Goal: Entertainment & Leisure: Browse casually

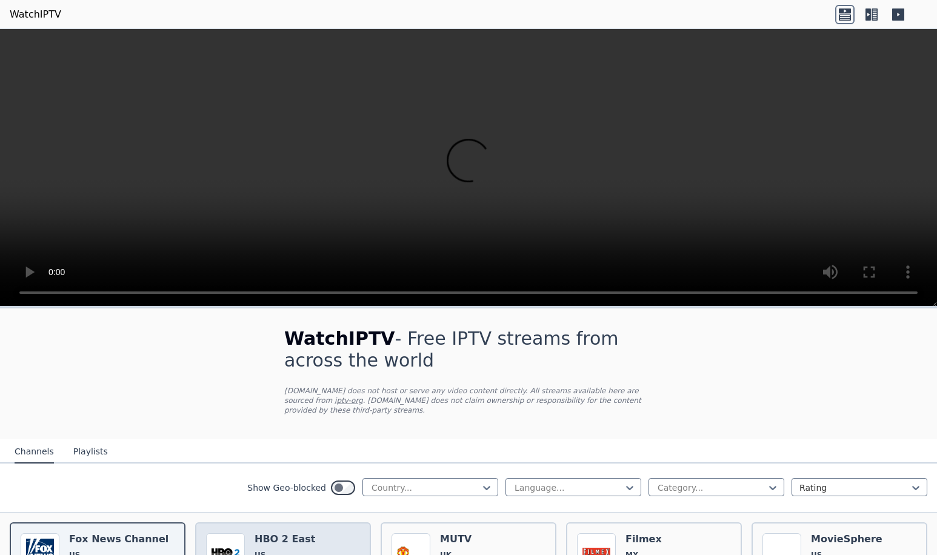
scroll to position [61, 0]
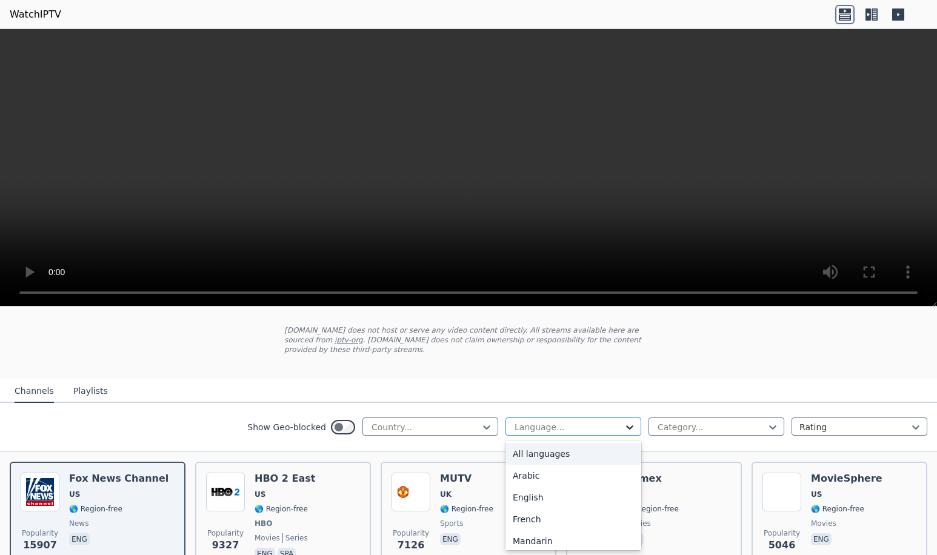
click at [624, 425] on icon at bounding box center [630, 427] width 12 height 12
click at [530, 498] on div "English" at bounding box center [574, 498] width 136 height 22
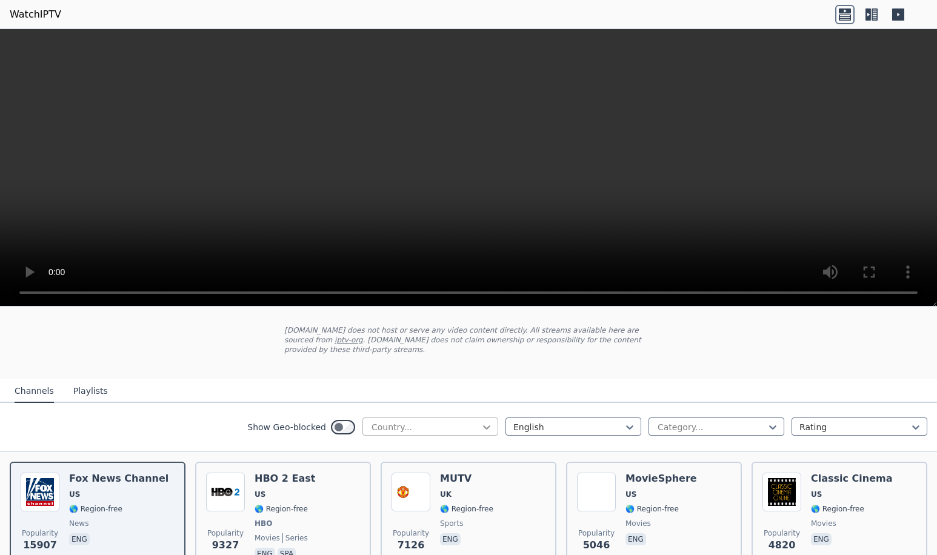
click at [481, 429] on icon at bounding box center [487, 427] width 12 height 12
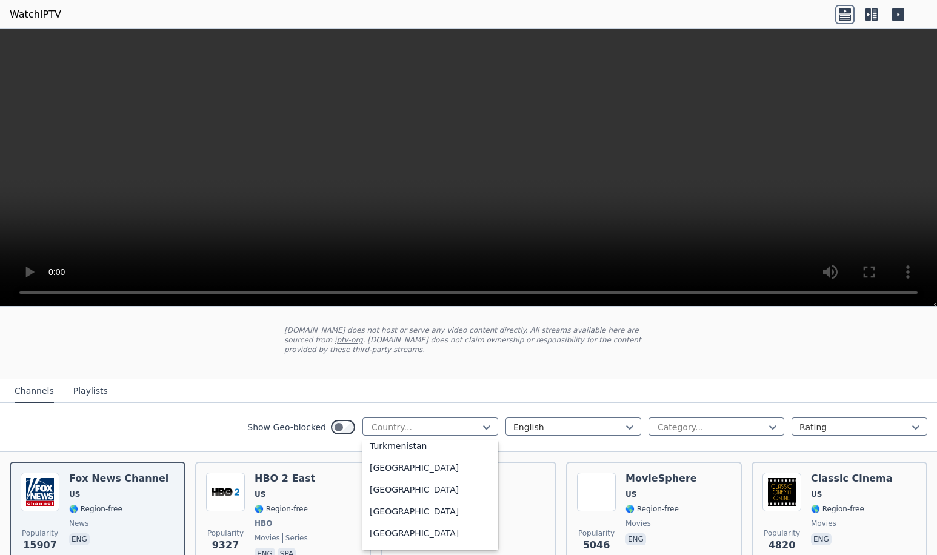
scroll to position [4221, 0]
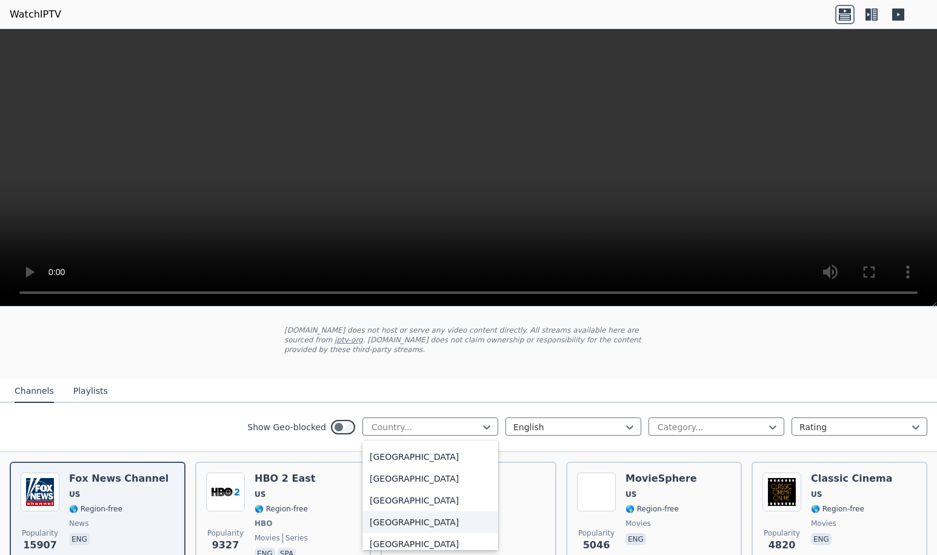
click at [413, 524] on div "[GEOGRAPHIC_DATA]" at bounding box center [431, 523] width 136 height 22
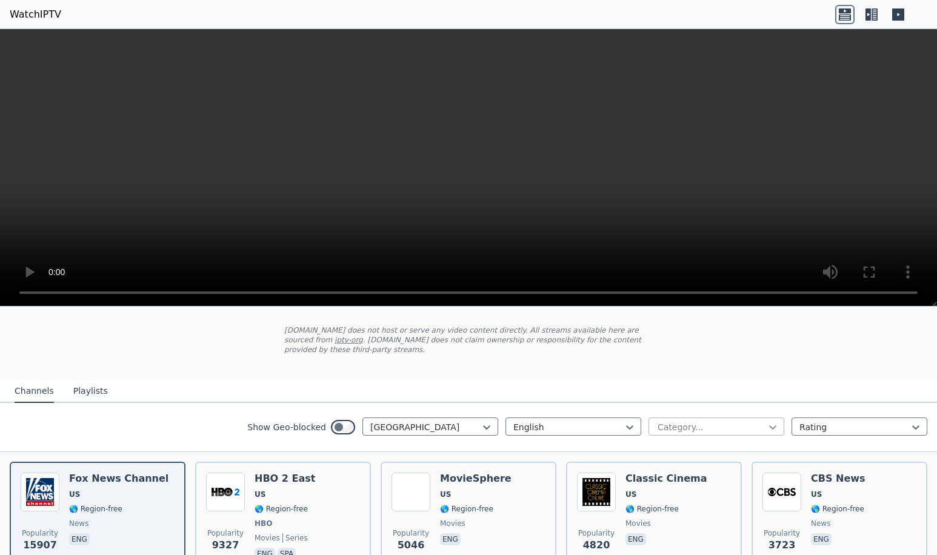
click at [769, 427] on icon at bounding box center [772, 428] width 7 height 4
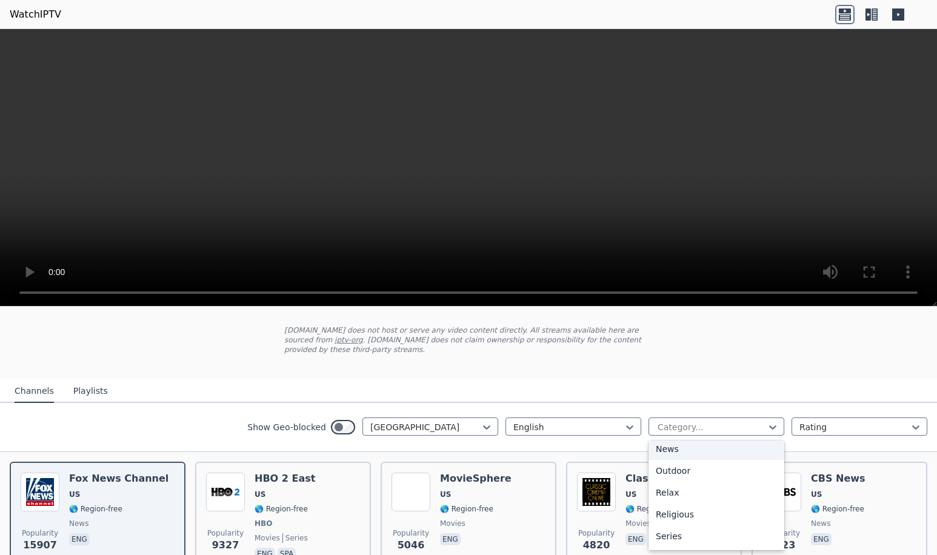
scroll to position [484, 0]
click at [690, 500] on div "Sports" at bounding box center [717, 494] width 136 height 22
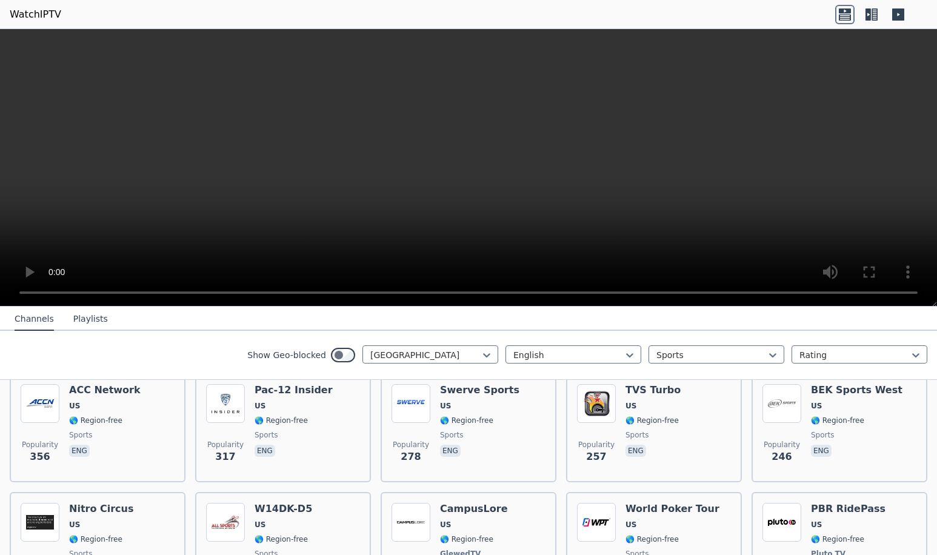
scroll to position [364, 0]
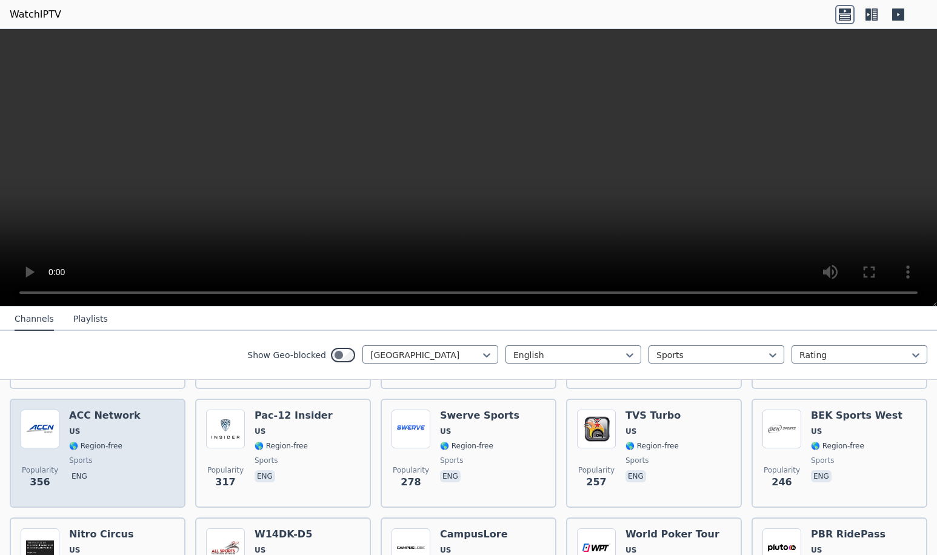
click at [103, 417] on h6 "ACC Network" at bounding box center [105, 416] width 72 height 12
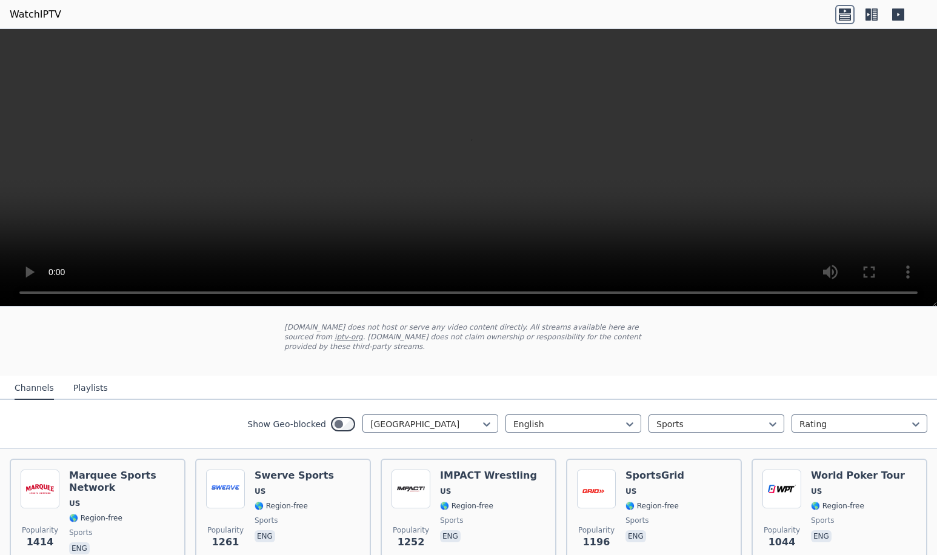
scroll to position [64, 0]
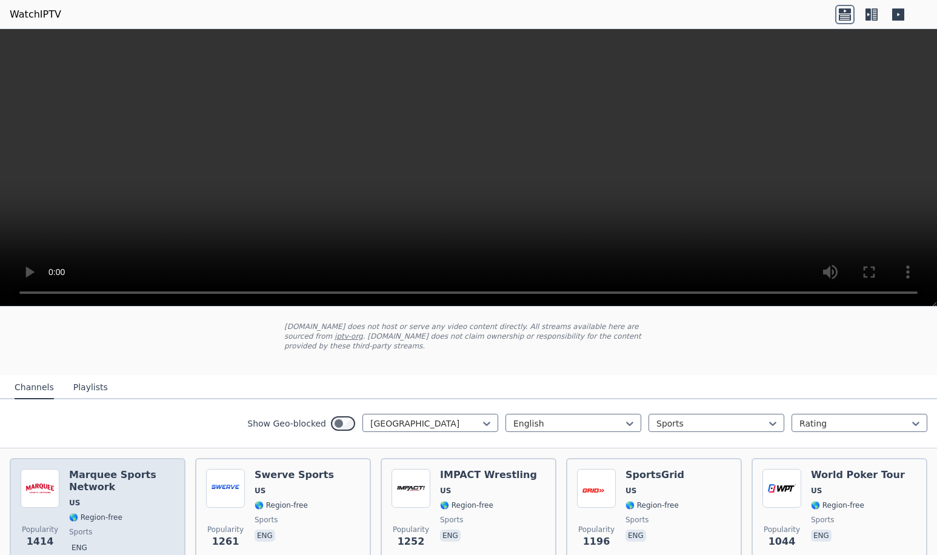
click at [109, 494] on div "Marquee Sports Network US 🌎 Region-free sports eng" at bounding box center [121, 512] width 105 height 87
click at [105, 480] on h6 "Marquee Sports Network" at bounding box center [121, 481] width 105 height 24
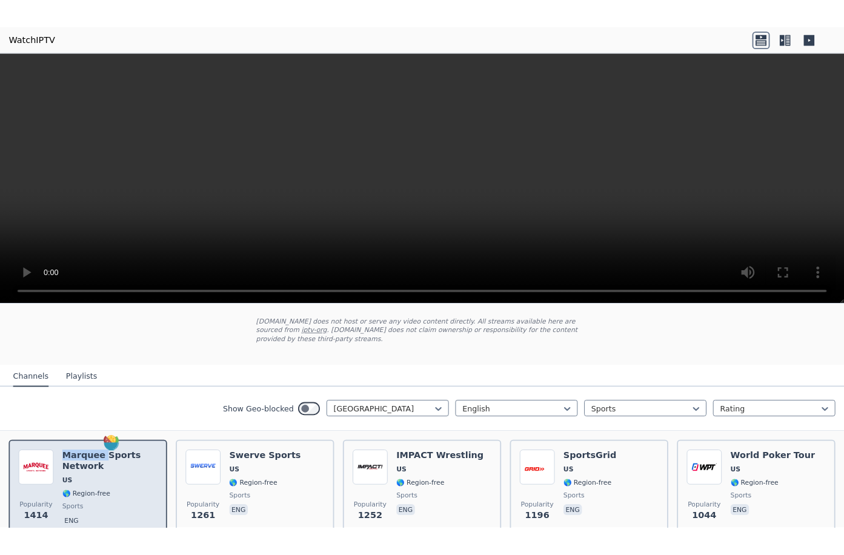
scroll to position [125, 0]
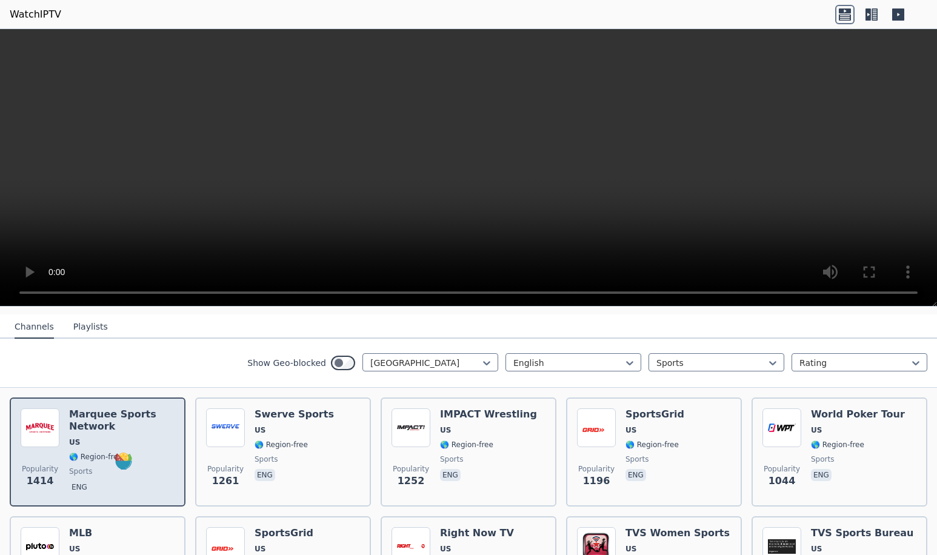
click at [68, 448] on div "Popularity 1414 Marquee Sports Network US 🌎 Region-free sports eng" at bounding box center [98, 452] width 154 height 87
click at [95, 413] on h6 "Marquee Sports Network" at bounding box center [121, 421] width 105 height 24
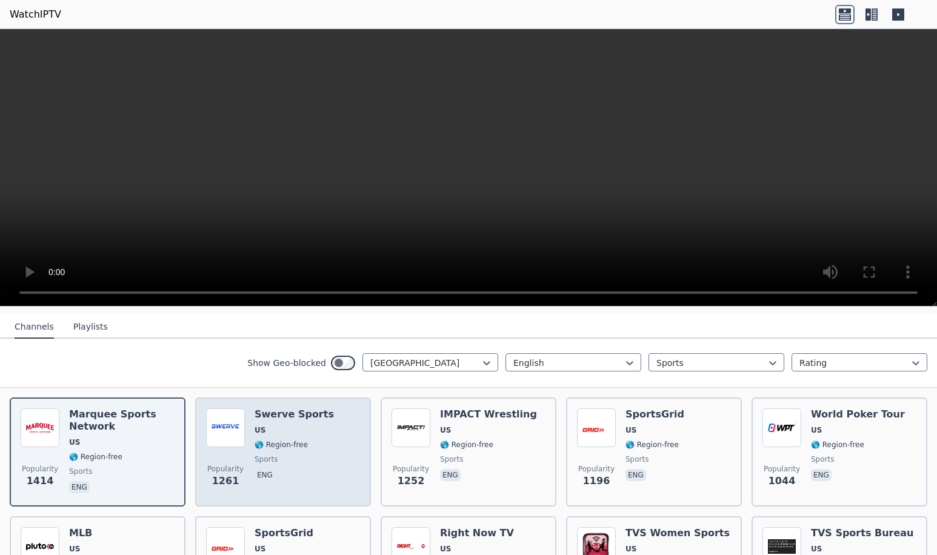
click at [266, 418] on h6 "Swerve Sports" at bounding box center [294, 415] width 79 height 12
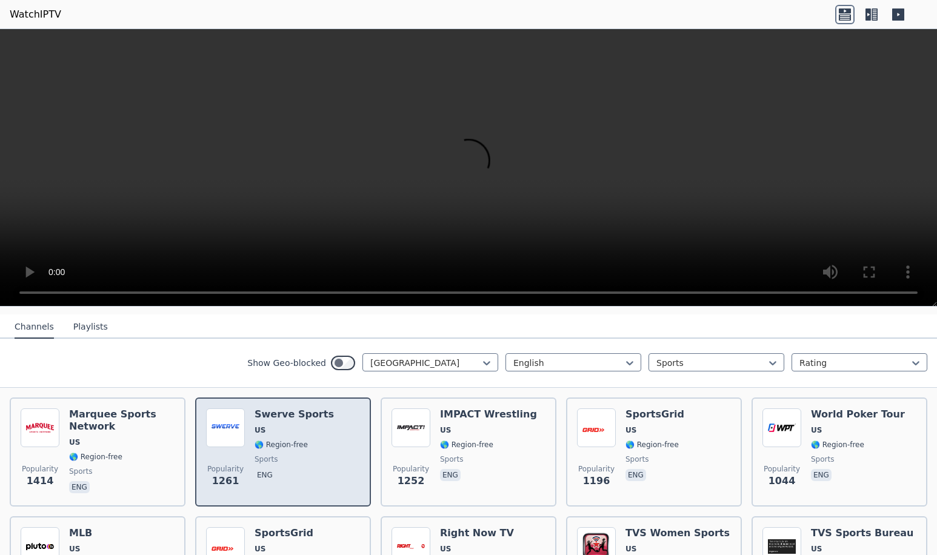
click at [266, 418] on h6 "Swerve Sports" at bounding box center [294, 415] width 79 height 12
click at [318, 443] on span "🌎 Region-free" at bounding box center [294, 445] width 79 height 10
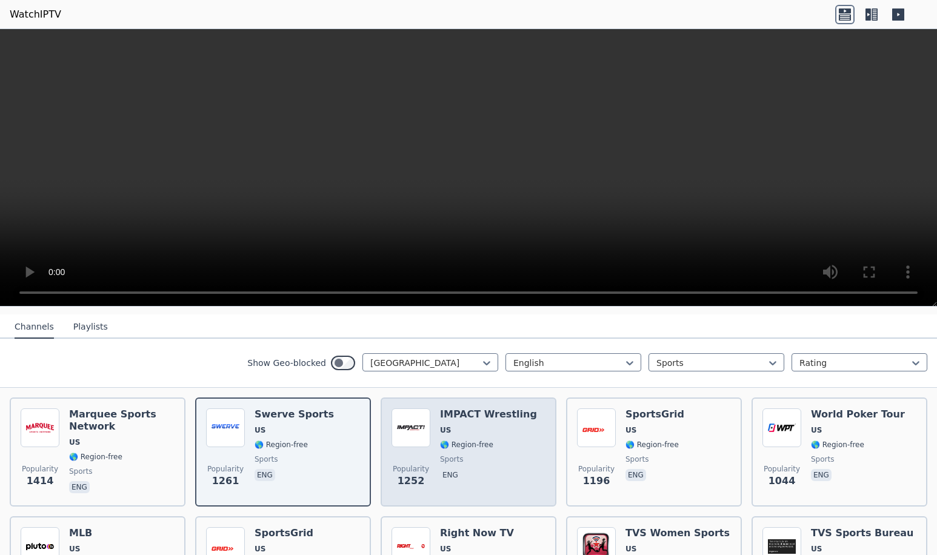
click at [487, 418] on h6 "IMPACT Wrestling" at bounding box center [488, 415] width 97 height 12
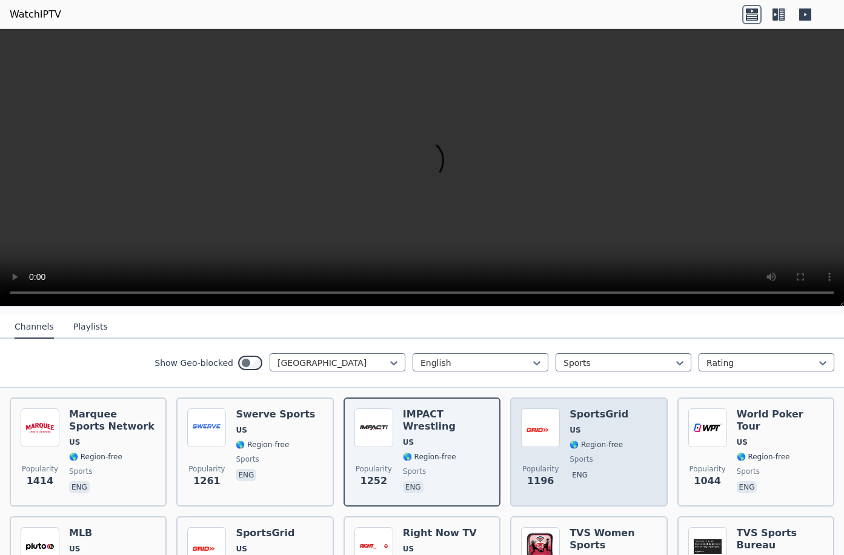
click at [580, 448] on span "🌎 Region-free" at bounding box center [596, 445] width 53 height 10
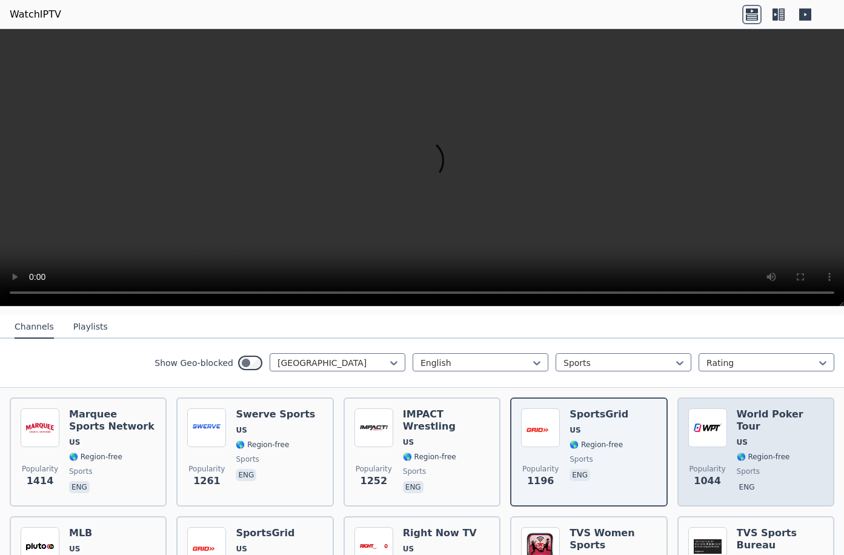
click at [754, 438] on span "US" at bounding box center [780, 443] width 87 height 10
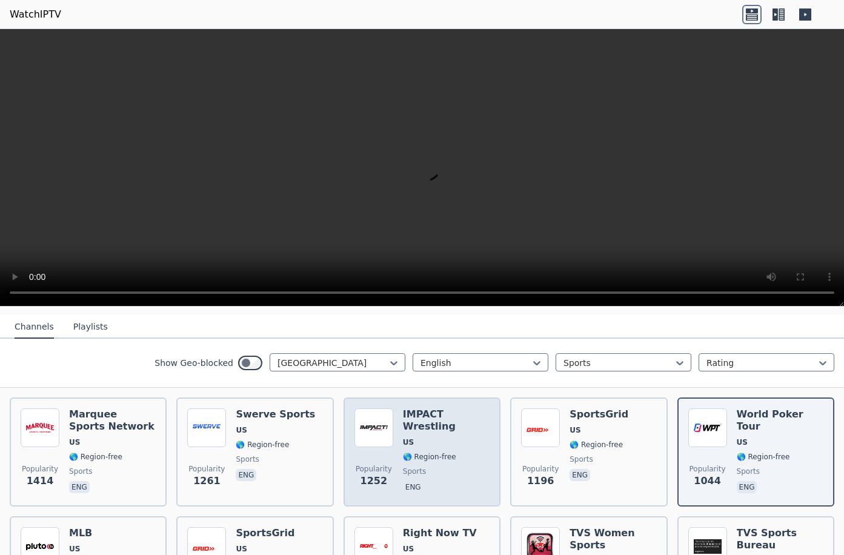
click at [419, 418] on h6 "IMPACT Wrestling" at bounding box center [446, 421] width 87 height 24
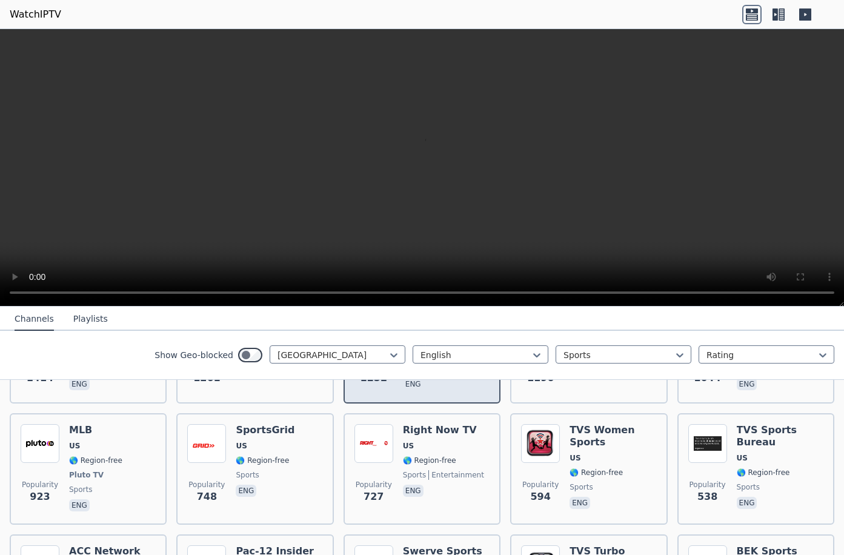
scroll to position [246, 0]
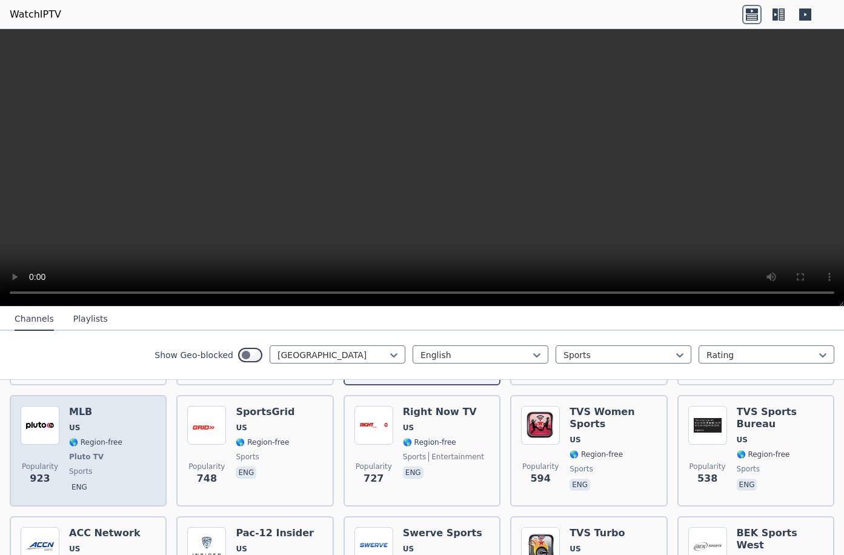
click at [79, 416] on h6 "MLB" at bounding box center [95, 412] width 53 height 12
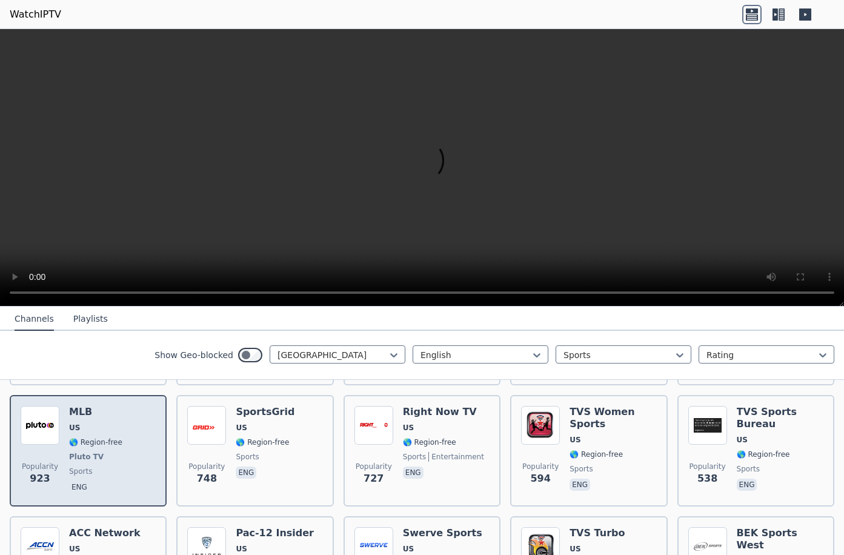
click at [87, 413] on h6 "MLB" at bounding box center [95, 412] width 53 height 12
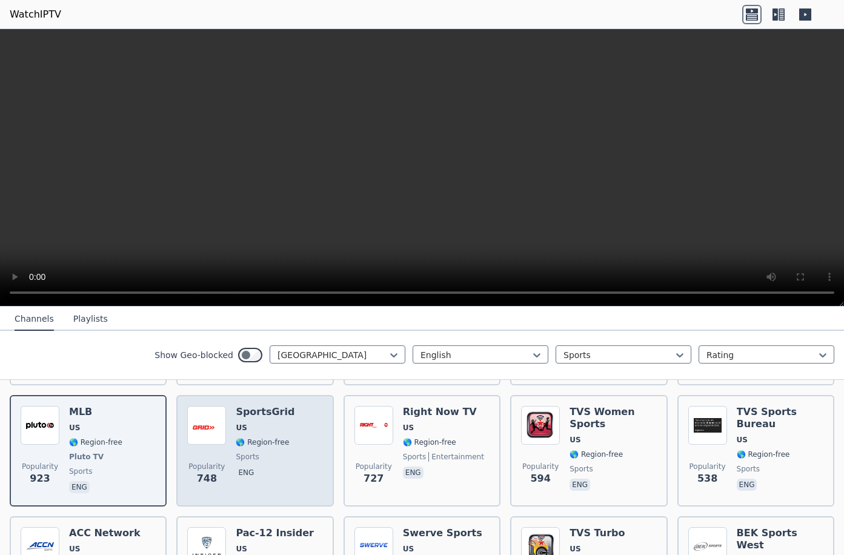
click at [259, 411] on h6 "SportsGrid" at bounding box center [265, 412] width 59 height 12
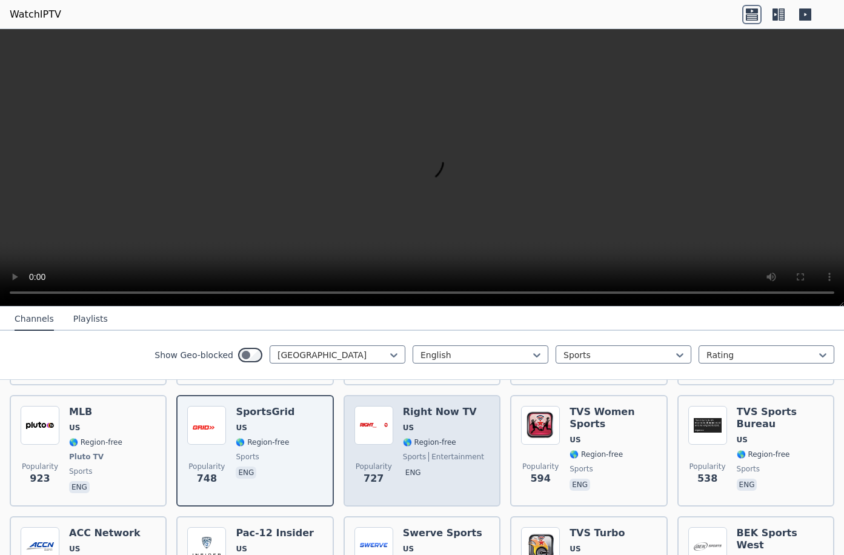
click at [426, 423] on div "Right Now TV US 🌎 Region-free sports entertainment eng" at bounding box center [443, 451] width 81 height 90
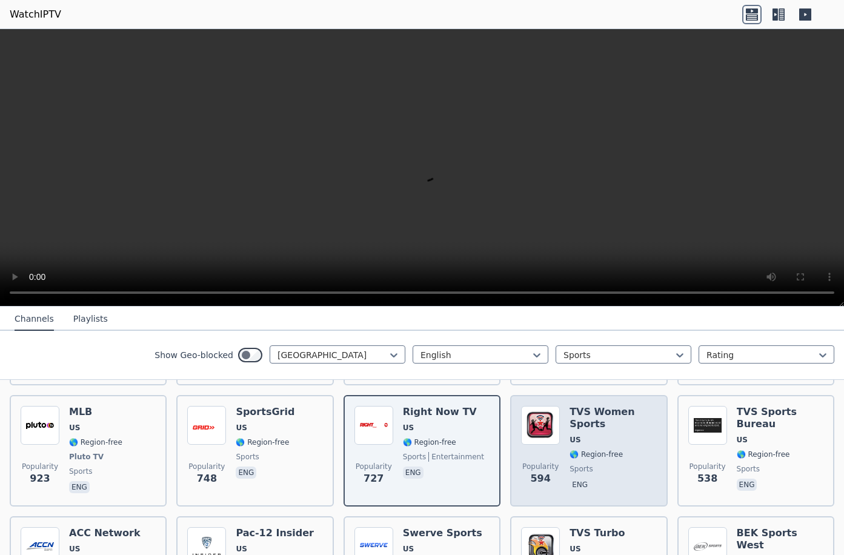
click at [582, 420] on h6 "TVS Women Sports" at bounding box center [613, 418] width 87 height 24
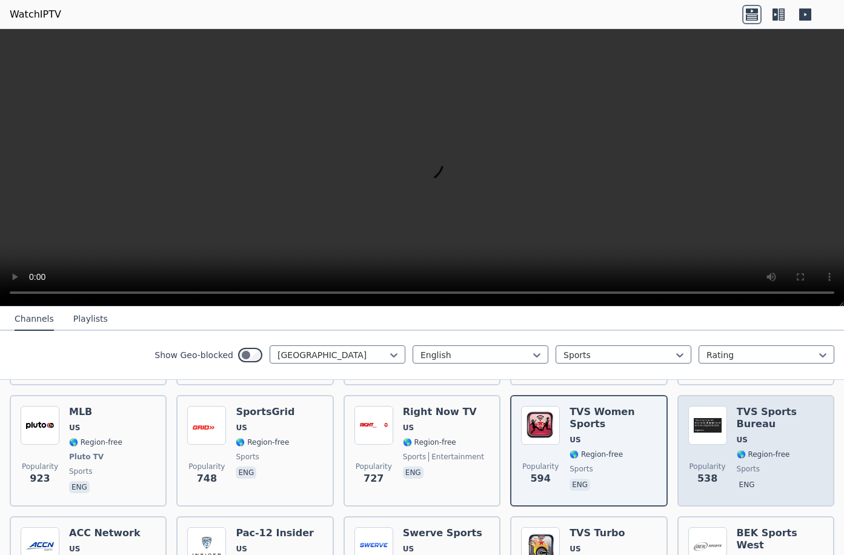
click at [752, 421] on h6 "TVS Sports Bureau" at bounding box center [780, 418] width 87 height 24
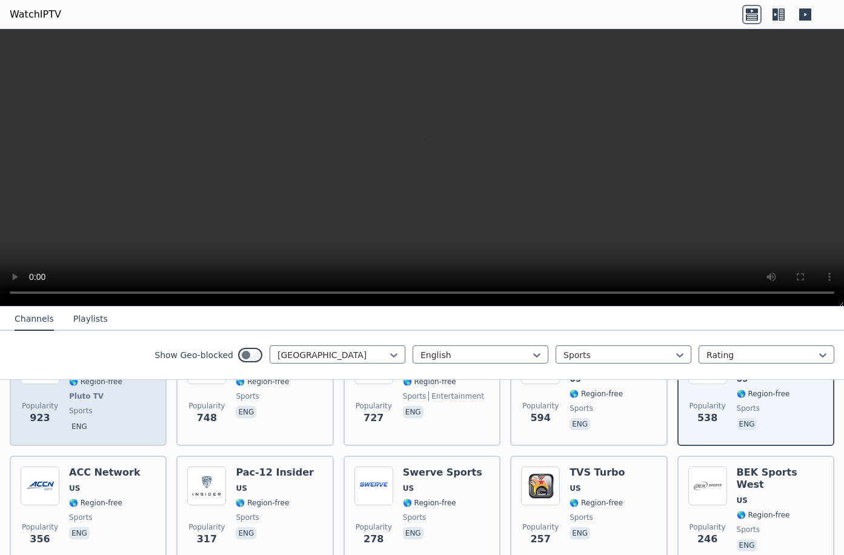
scroll to position [367, 0]
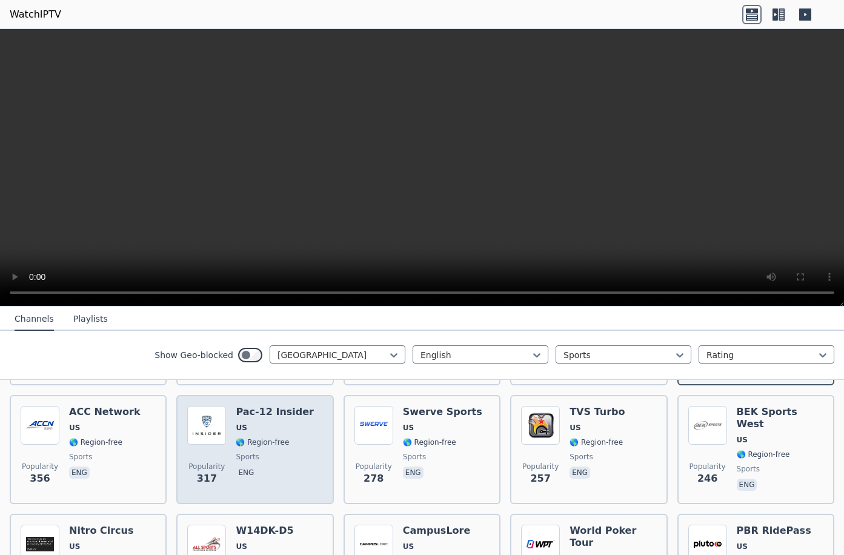
click at [277, 418] on div "Pac-12 Insider US 🌎 Region-free sports eng" at bounding box center [275, 449] width 78 height 87
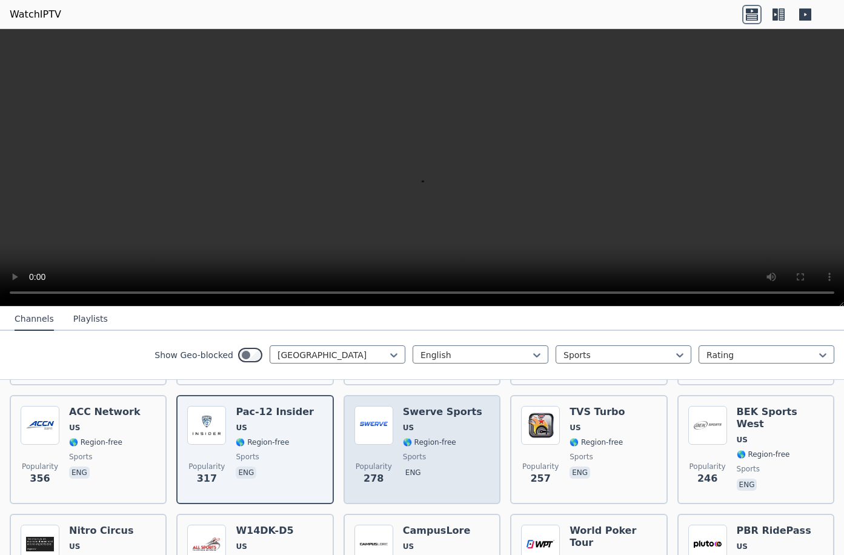
click at [416, 427] on span "US" at bounding box center [442, 428] width 79 height 10
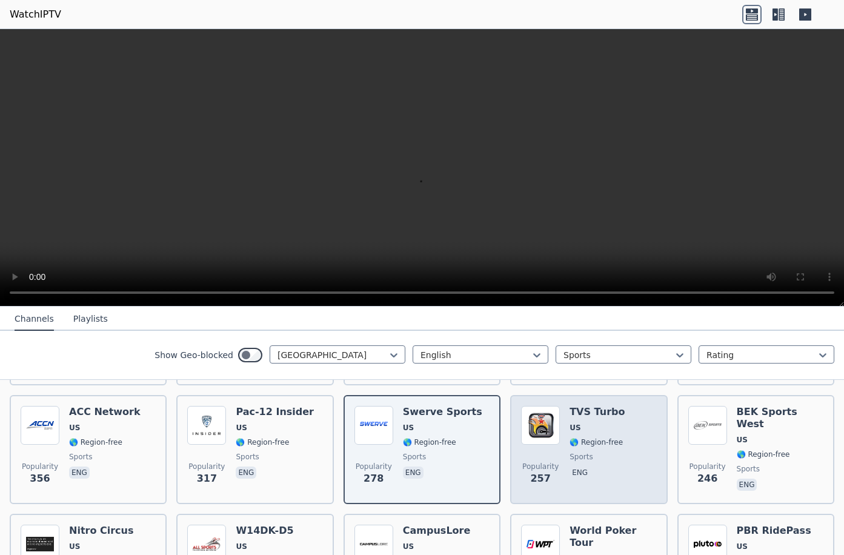
click at [584, 416] on h6 "TVS Turbo" at bounding box center [597, 412] width 55 height 12
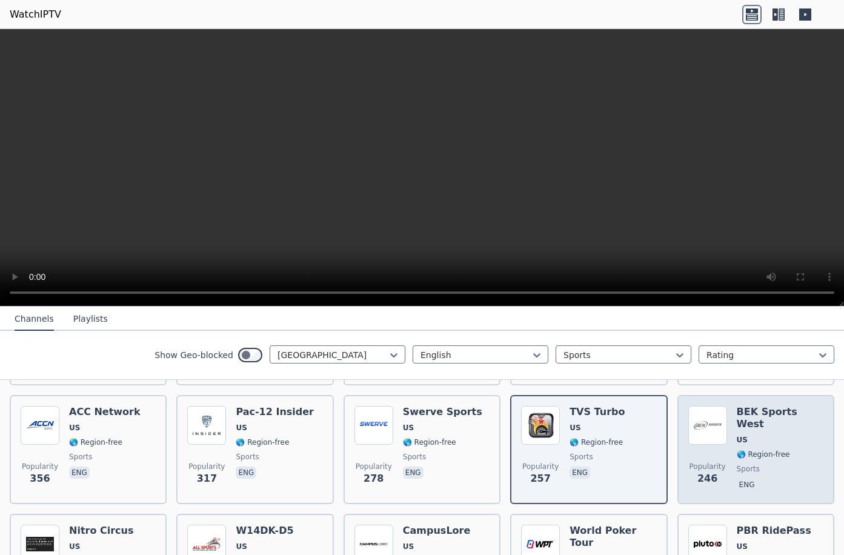
click at [738, 415] on h6 "BEK Sports West" at bounding box center [780, 418] width 87 height 24
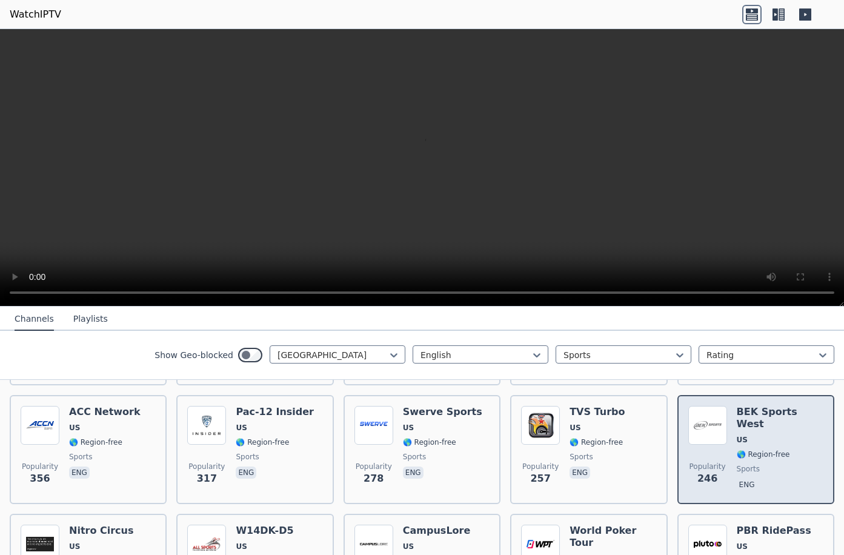
scroll to position [428, 0]
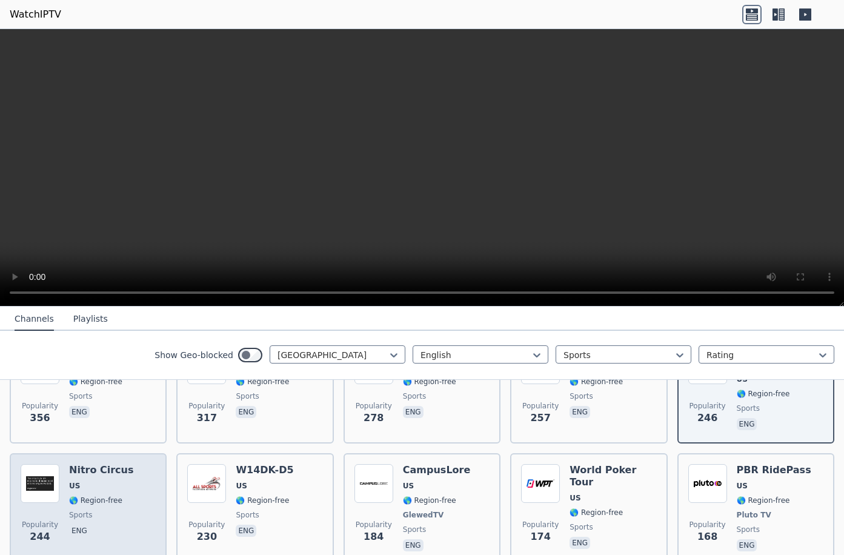
click at [74, 491] on div "Nitro Circus US 🌎 Region-free sports eng" at bounding box center [101, 509] width 65 height 90
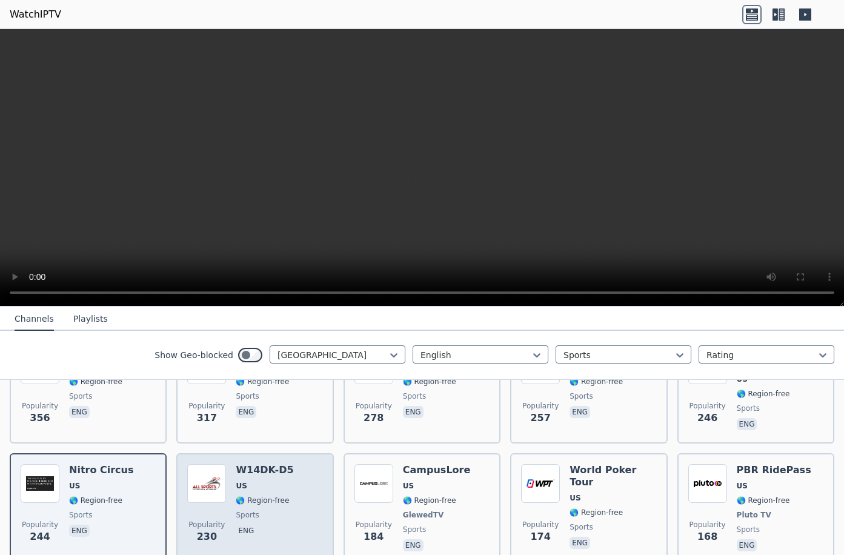
click at [250, 472] on h6 "W14DK-D5" at bounding box center [265, 470] width 58 height 12
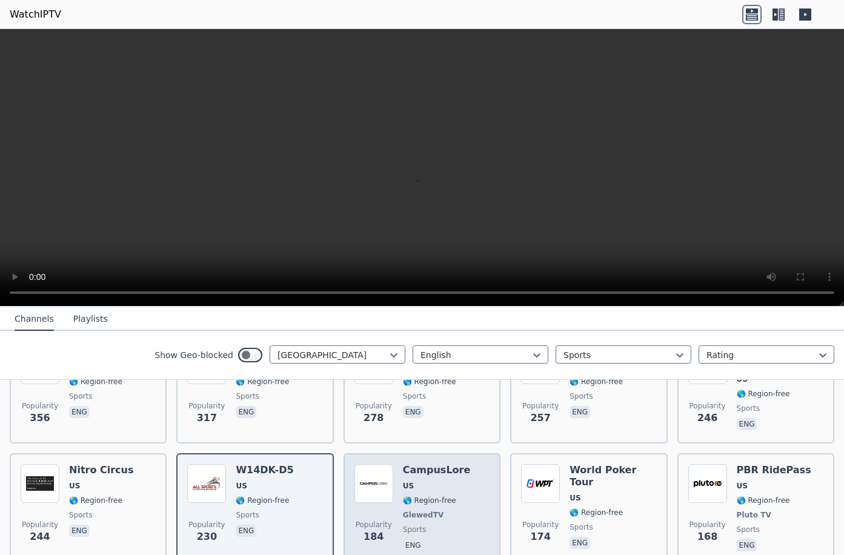
click at [427, 466] on h6 "CampusLore" at bounding box center [437, 470] width 68 height 12
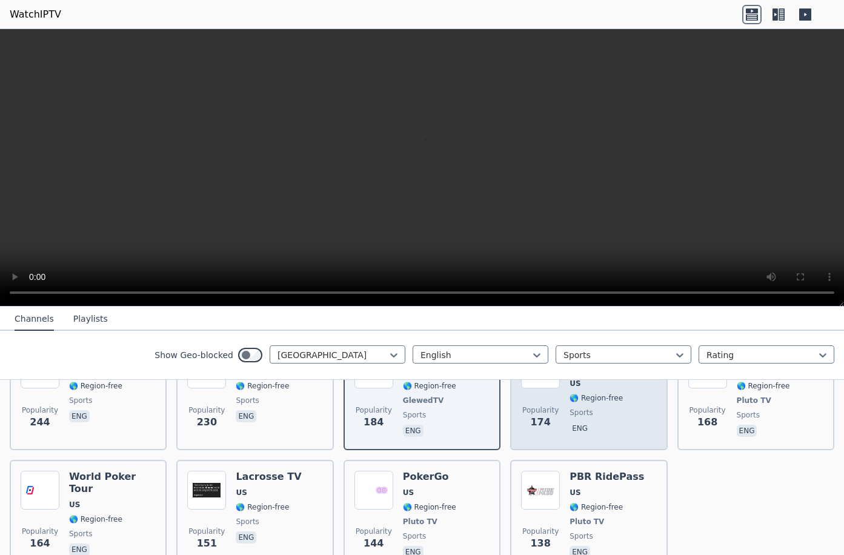
scroll to position [549, 0]
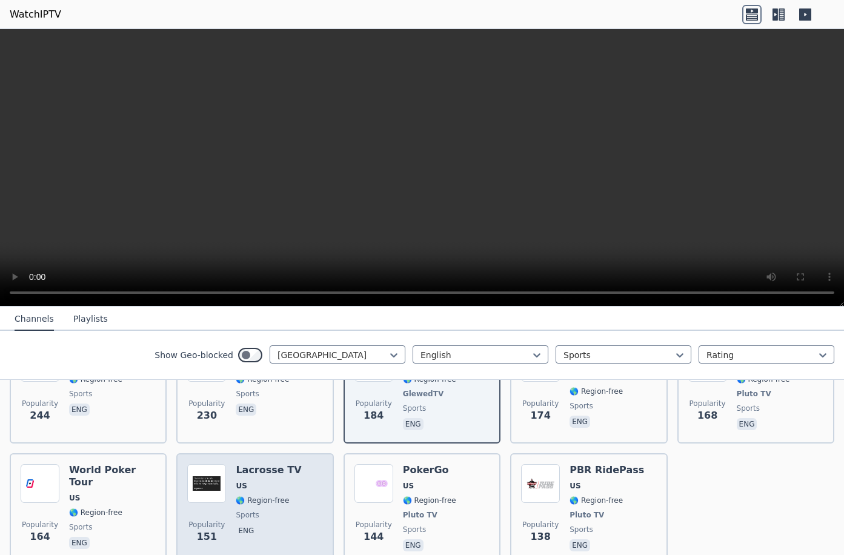
click at [266, 472] on h6 "Lacrosse TV" at bounding box center [268, 470] width 65 height 12
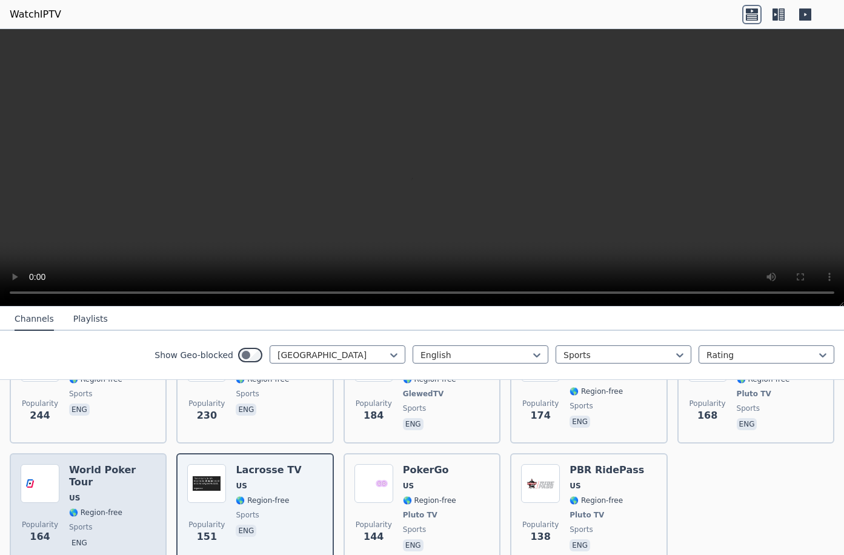
click at [105, 472] on h6 "World Poker Tour" at bounding box center [112, 476] width 87 height 24
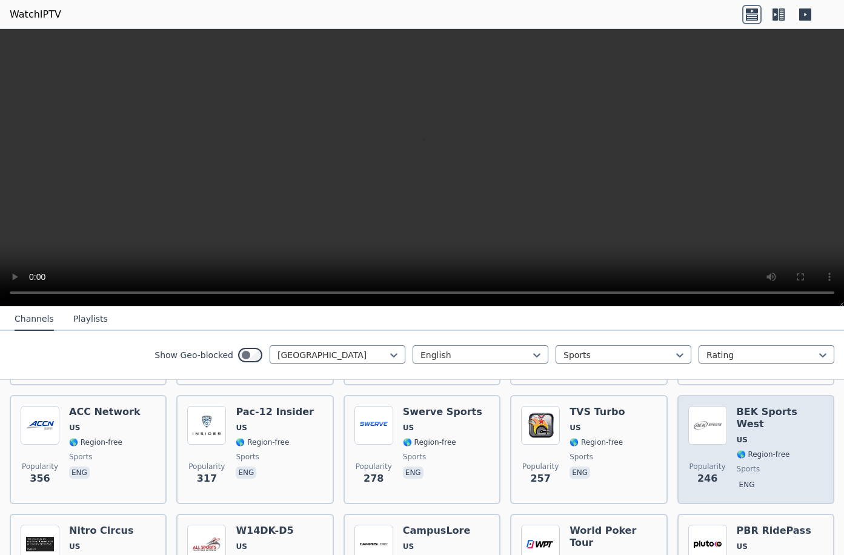
scroll to position [428, 0]
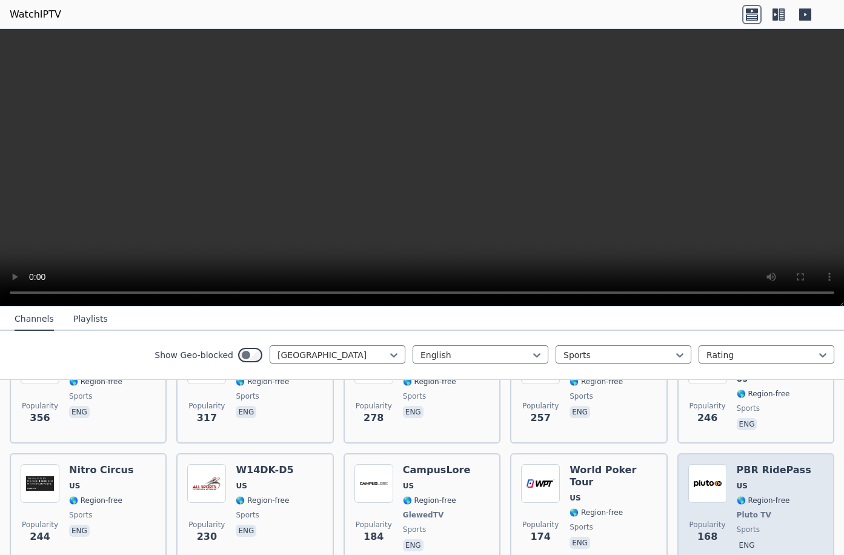
click at [749, 473] on h6 "PBR RidePass" at bounding box center [774, 470] width 75 height 12
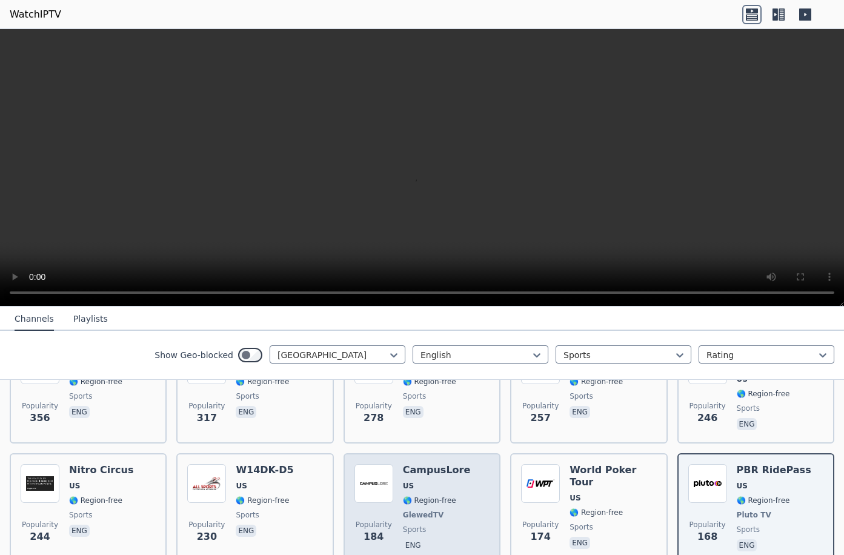
click at [415, 472] on h6 "CampusLore" at bounding box center [437, 470] width 68 height 12
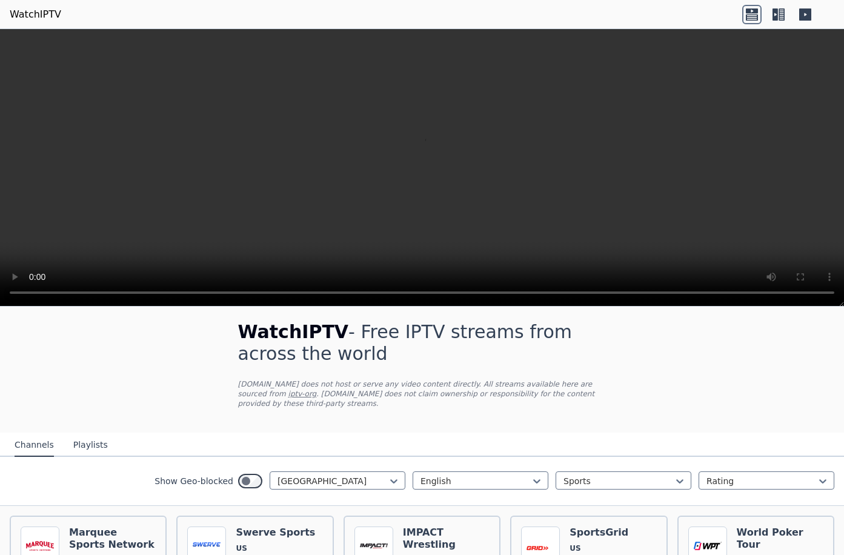
scroll to position [4, 0]
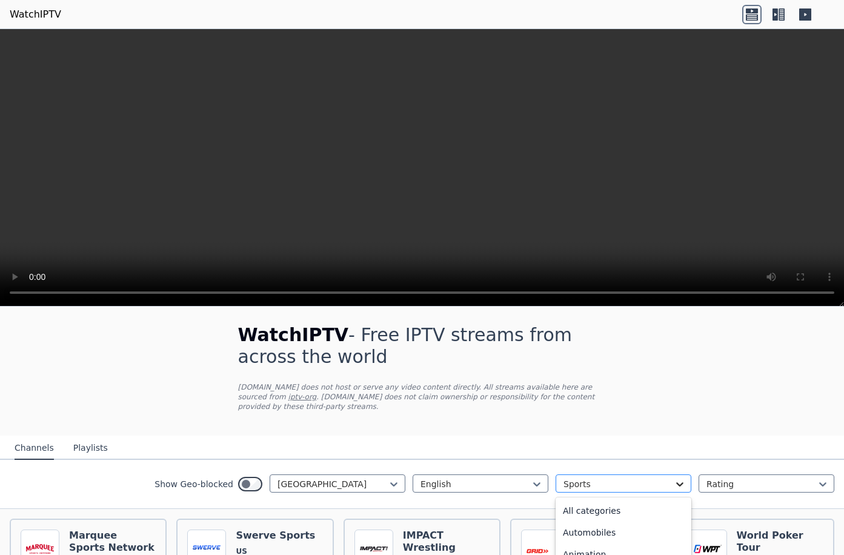
click at [674, 486] on icon at bounding box center [680, 484] width 12 height 12
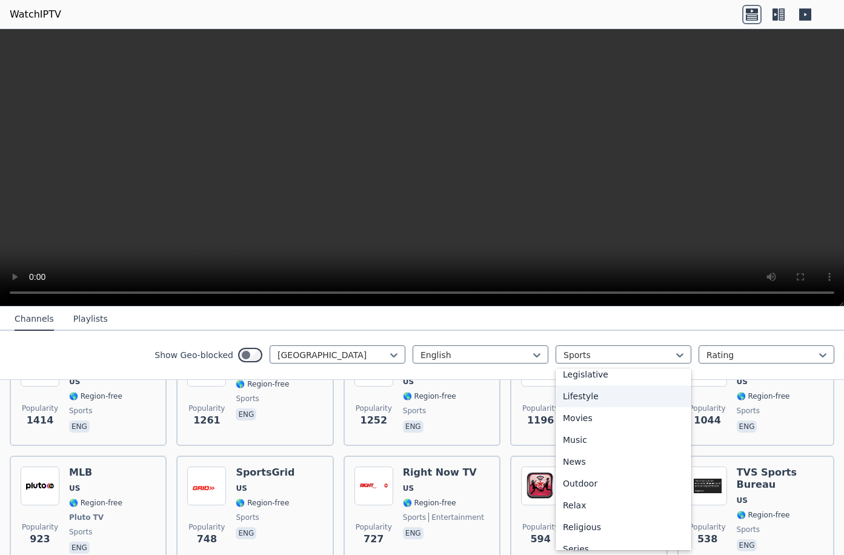
scroll to position [230, 0]
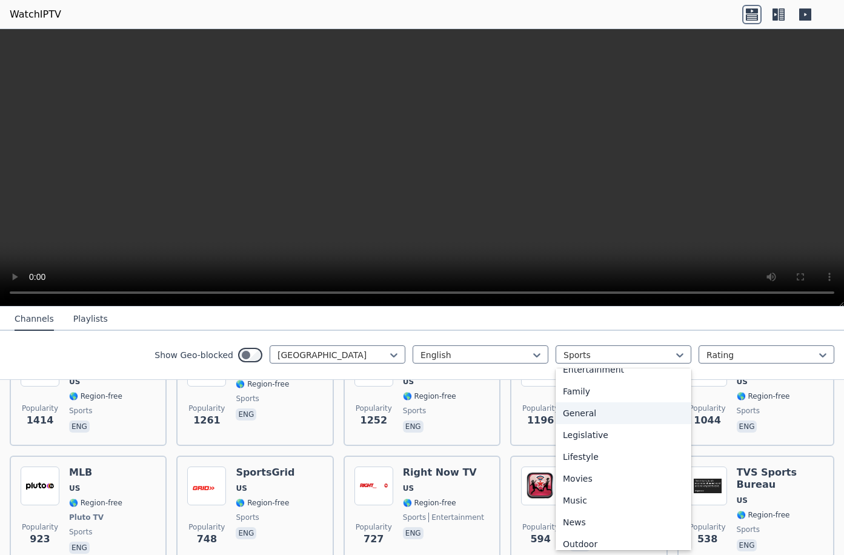
click at [594, 410] on div "General" at bounding box center [624, 414] width 136 height 22
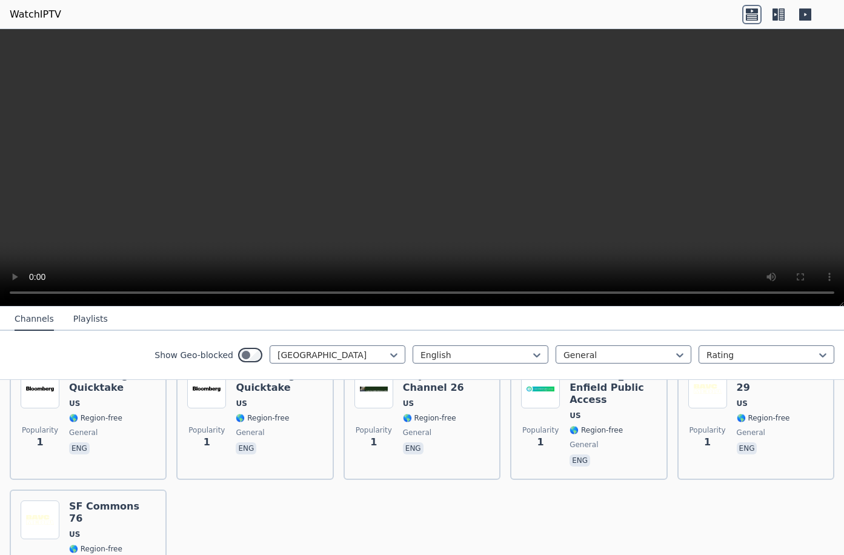
scroll to position [2732, 0]
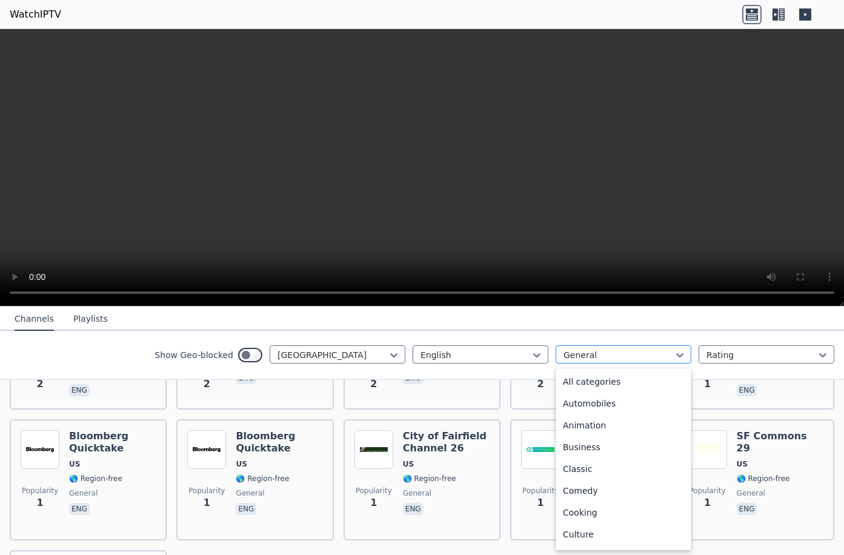
click at [628, 356] on div at bounding box center [619, 355] width 110 height 12
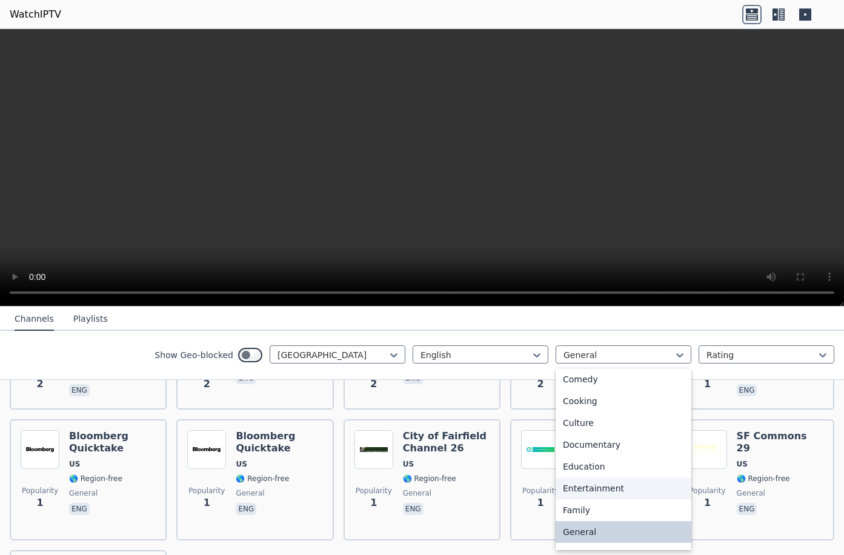
click at [612, 487] on div "Entertainment" at bounding box center [624, 489] width 136 height 22
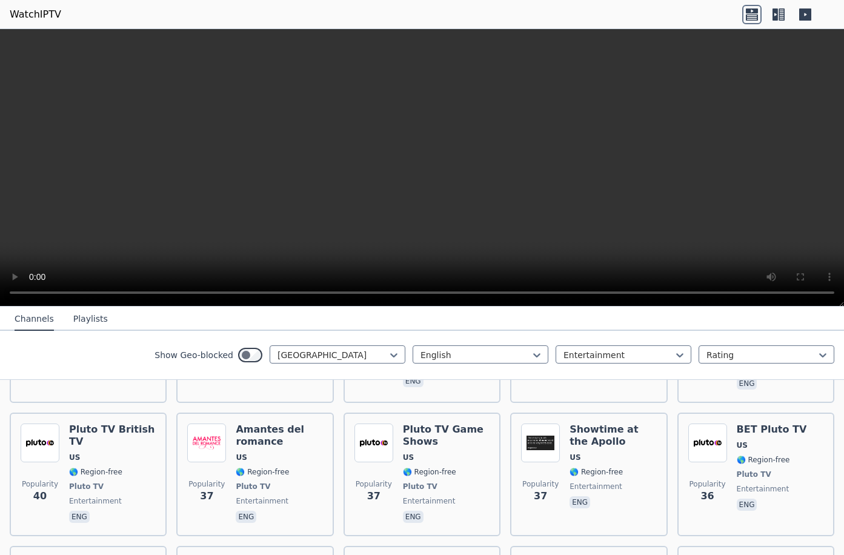
scroll to position [849, 0]
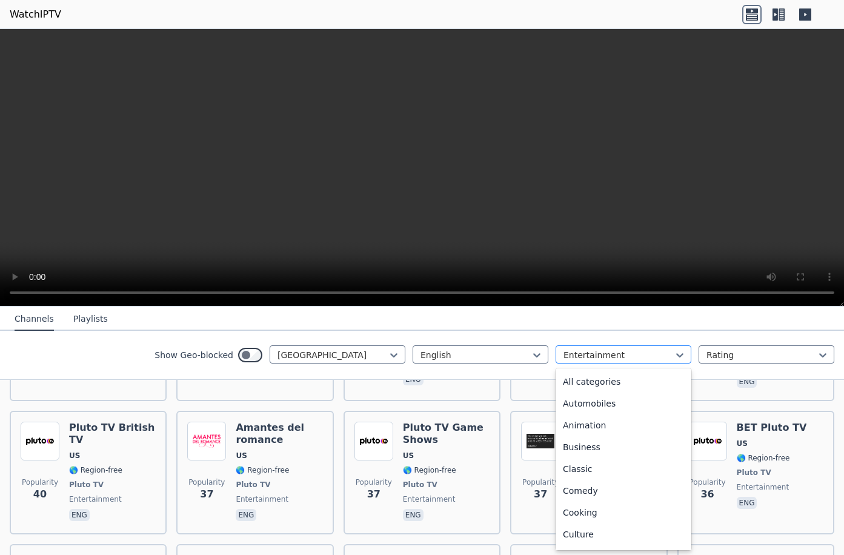
click at [586, 356] on div at bounding box center [619, 355] width 110 height 12
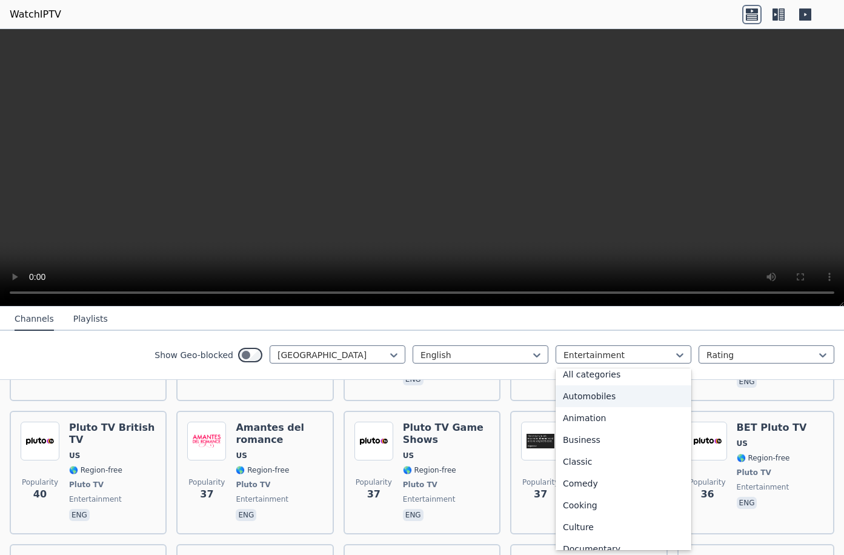
scroll to position [0, 0]
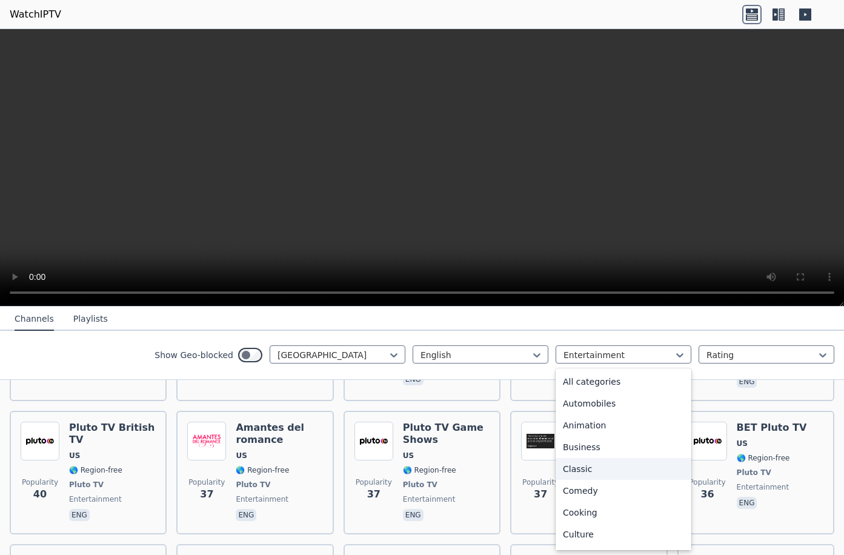
click at [593, 472] on div "Classic" at bounding box center [624, 469] width 136 height 22
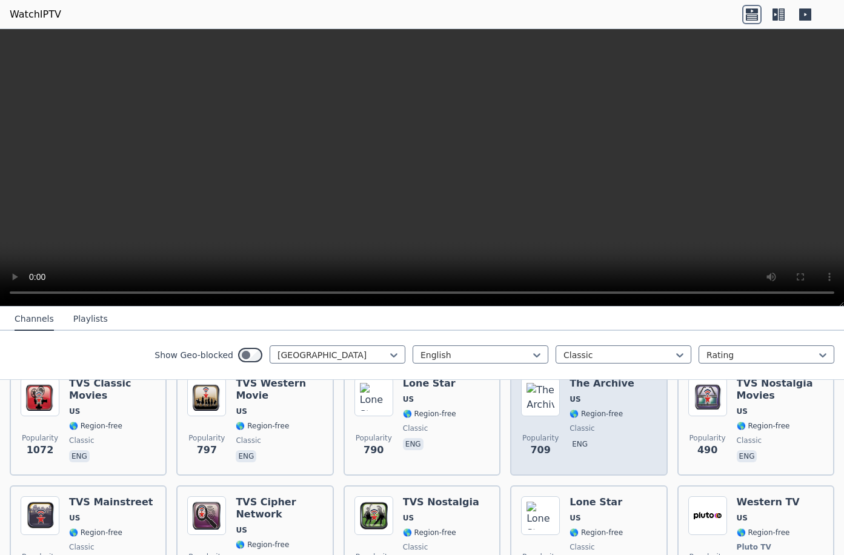
scroll to position [182, 0]
